Goal: Book appointment/travel/reservation

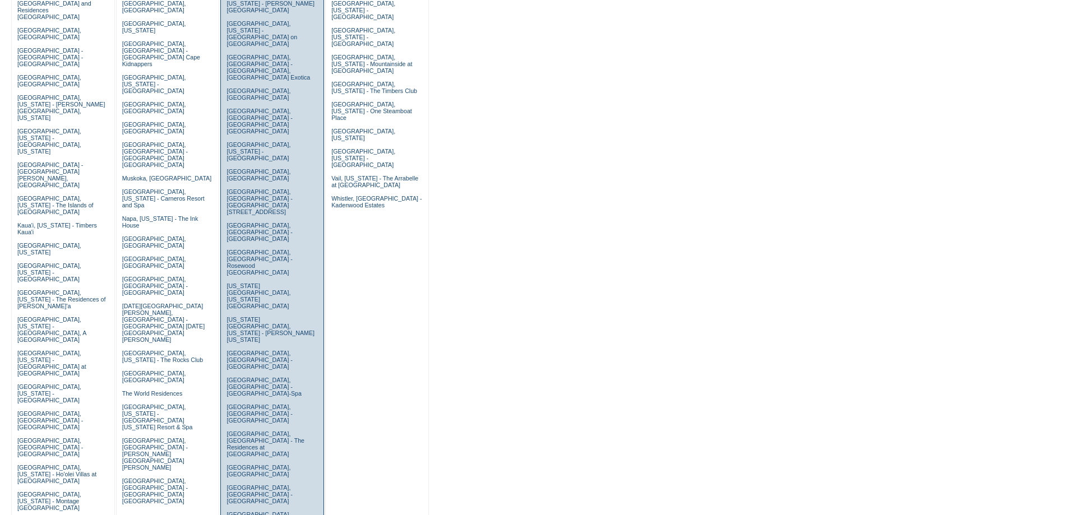
scroll to position [224, 0]
click at [254, 511] on link "San Francisco, California - The Fairmont Ghirardelli" at bounding box center [263, 521] width 74 height 20
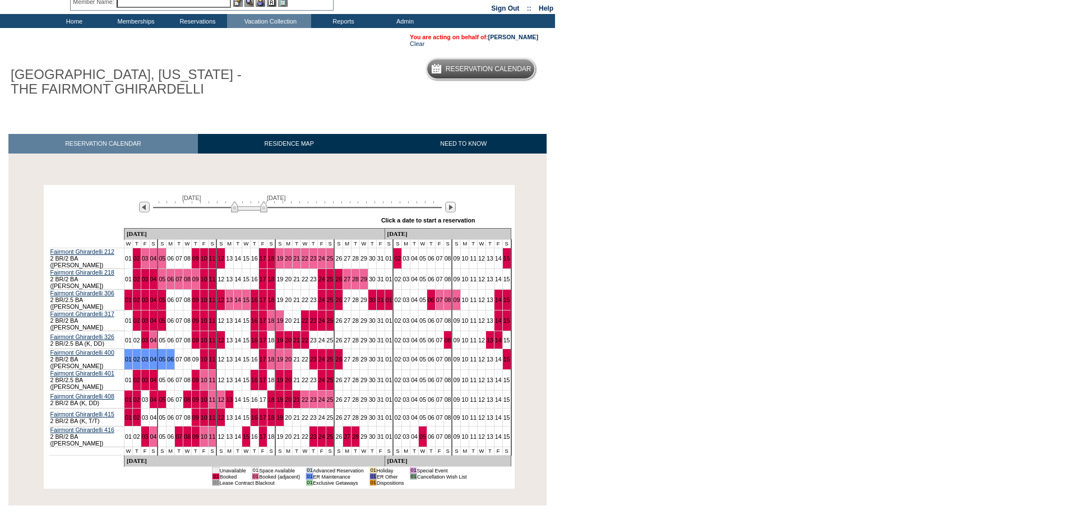
scroll to position [96, 0]
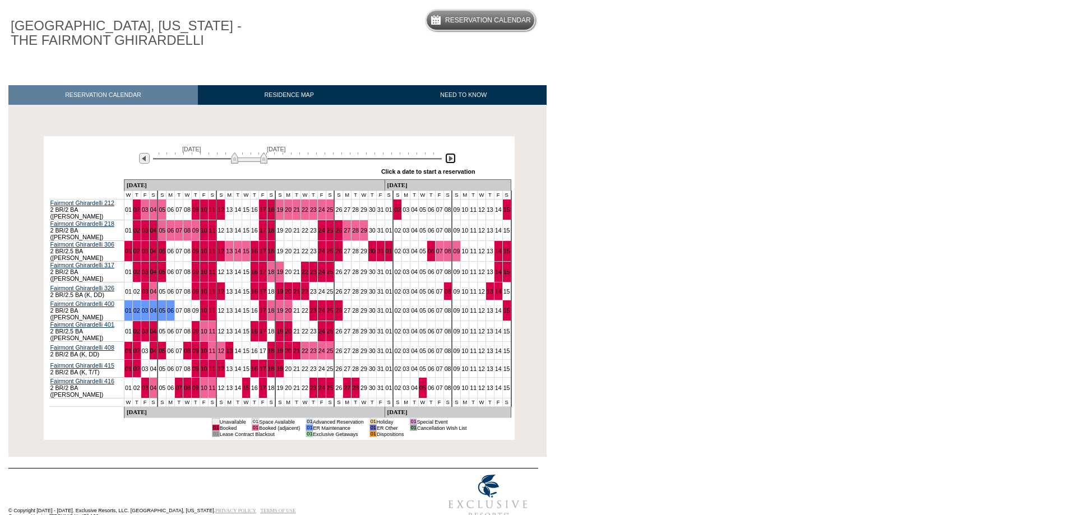
click at [451, 161] on img at bounding box center [450, 158] width 11 height 11
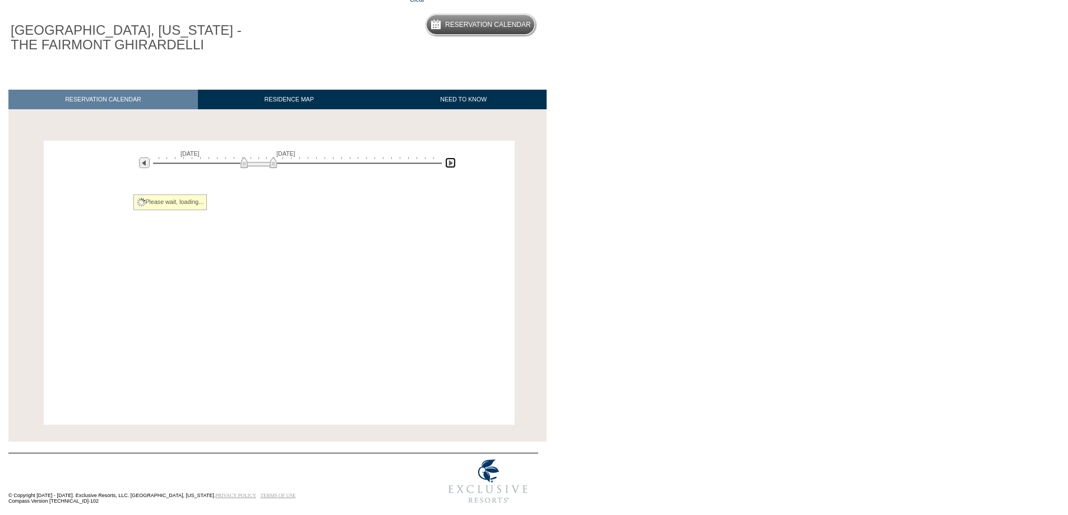
click at [451, 161] on img at bounding box center [450, 163] width 11 height 11
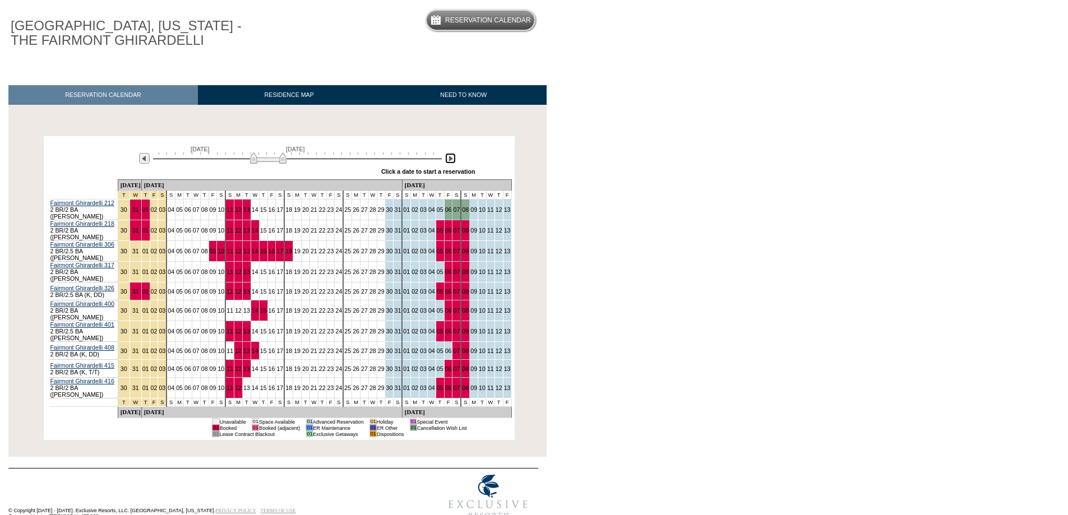
click at [451, 161] on img at bounding box center [450, 158] width 11 height 11
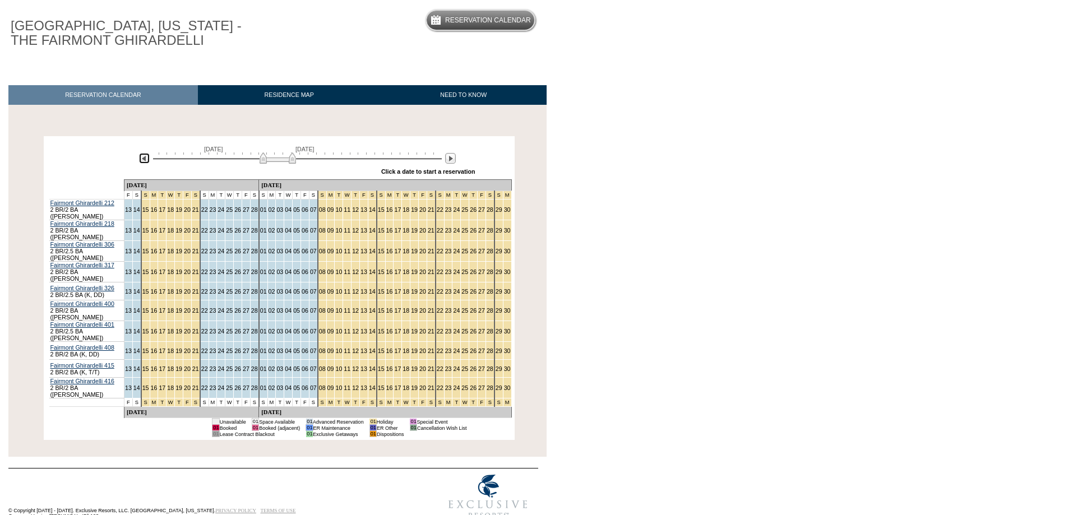
click at [148, 161] on img at bounding box center [144, 158] width 11 height 11
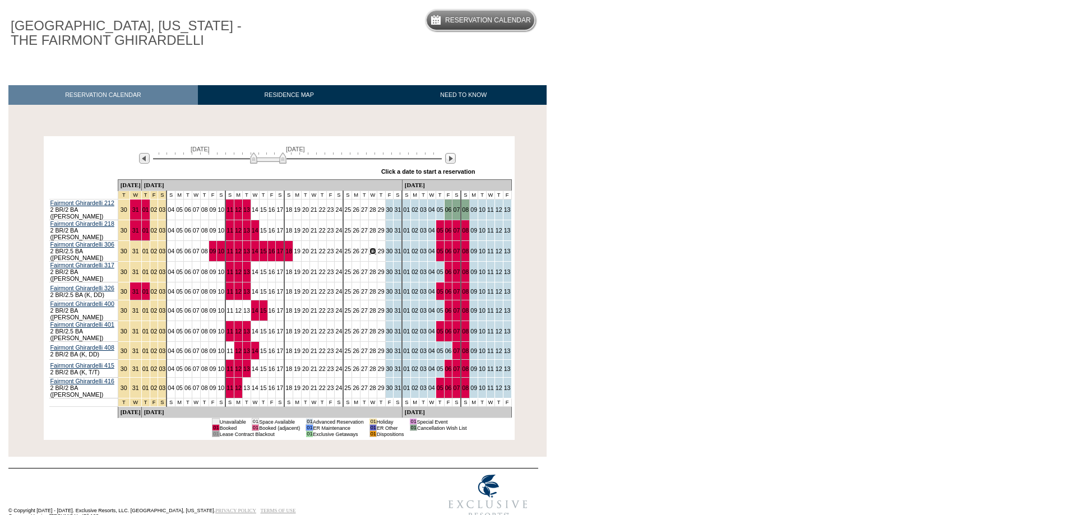
click at [369, 248] on link "28" at bounding box center [372, 251] width 7 height 7
